Goal: Information Seeking & Learning: Learn about a topic

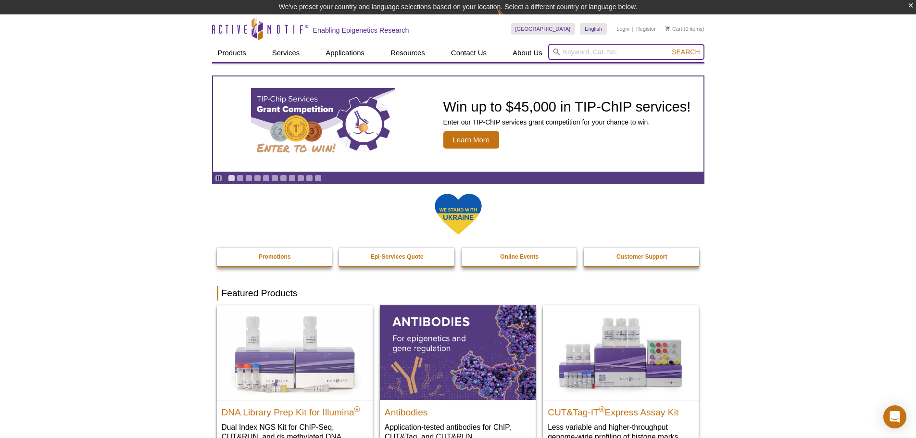
click at [617, 52] on input "search" at bounding box center [626, 52] width 156 height 16
type input "61428"
click at [669, 48] on button "Search" at bounding box center [686, 52] width 34 height 9
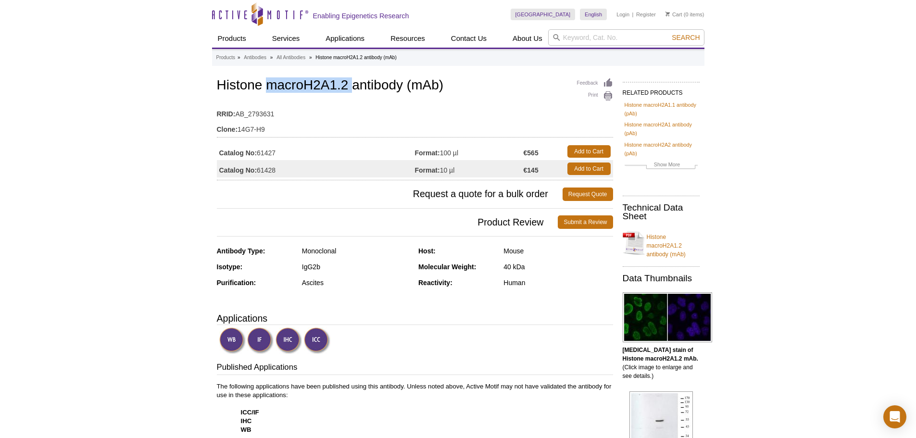
drag, startPoint x: 271, startPoint y: 88, endPoint x: 353, endPoint y: 87, distance: 81.3
click at [353, 87] on h1 "Histone macroH2A1.2 antibody (mAb)" at bounding box center [415, 86] width 396 height 16
copy h1 "macroH2A1.2"
click at [584, 38] on input "search" at bounding box center [626, 37] width 156 height 16
type input "39098"
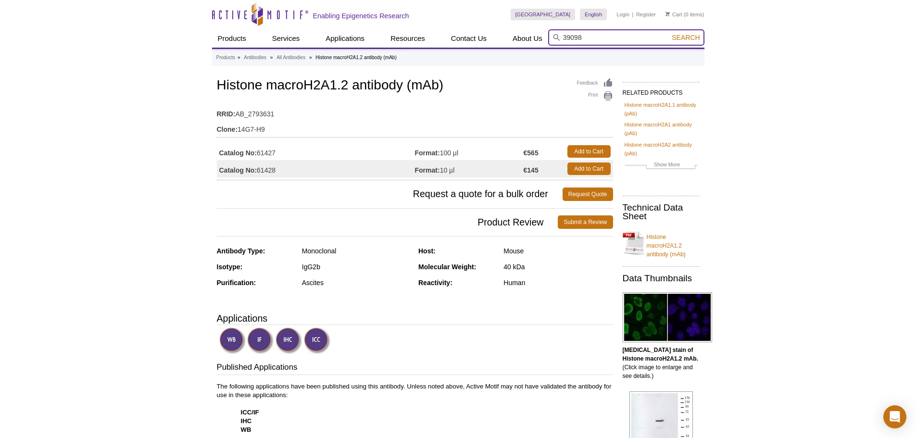
click at [669, 33] on button "Search" at bounding box center [686, 37] width 34 height 9
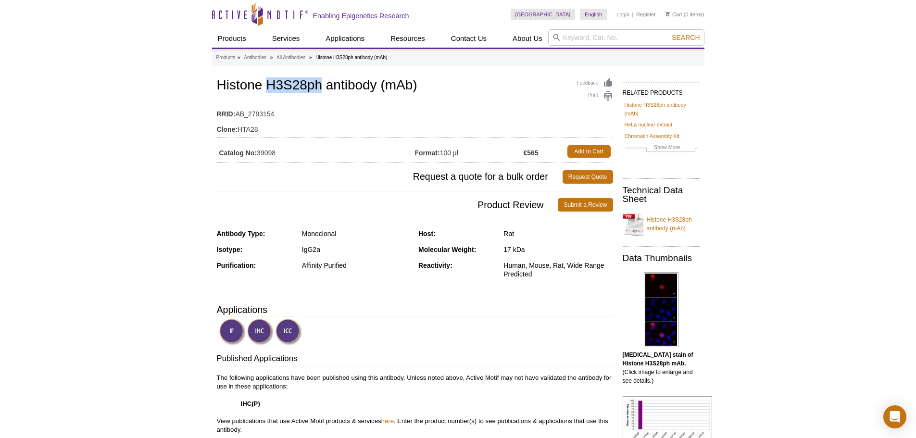
drag, startPoint x: 270, startPoint y: 84, endPoint x: 321, endPoint y: 82, distance: 51.5
click at [321, 82] on h1 "Histone H3S28ph antibody (mAb)" at bounding box center [415, 86] width 396 height 16
copy h1 "H3S28ph"
drag, startPoint x: 504, startPoint y: 265, endPoint x: 544, endPoint y: 274, distance: 40.6
click at [544, 274] on div "Human, Mouse, Rat, Wide Range Predicted" at bounding box center [558, 269] width 109 height 17
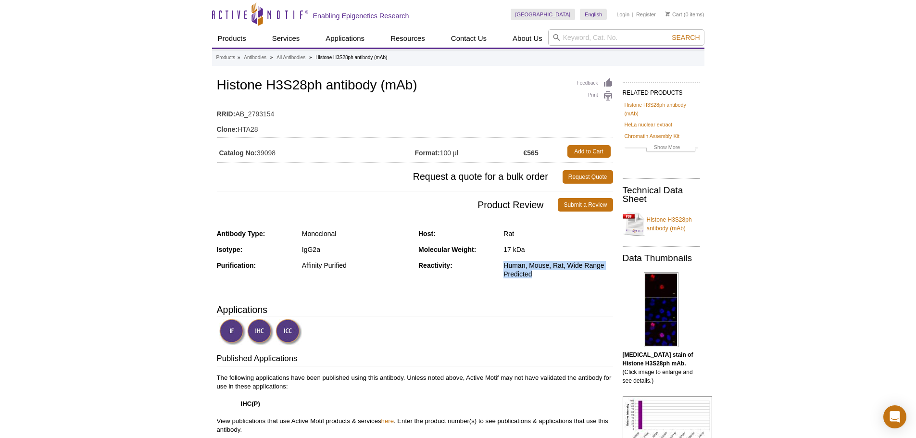
copy div "Human, Mouse, Rat, Wide Range Predicted"
